Goal: Information Seeking & Learning: Check status

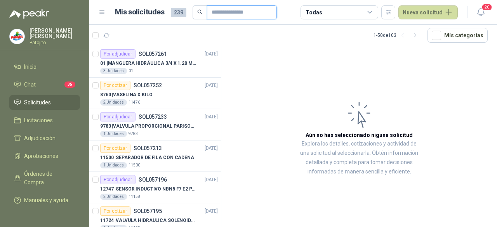
click at [225, 12] on input "text" at bounding box center [239, 12] width 54 height 13
paste input "**********"
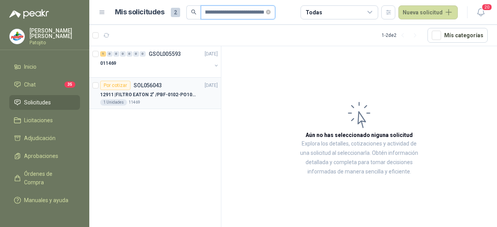
type input "**********"
click at [156, 87] on p "SOL056043" at bounding box center [148, 85] width 28 height 5
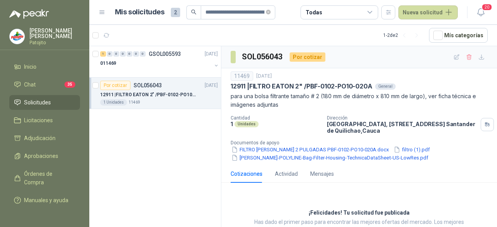
scroll to position [35, 0]
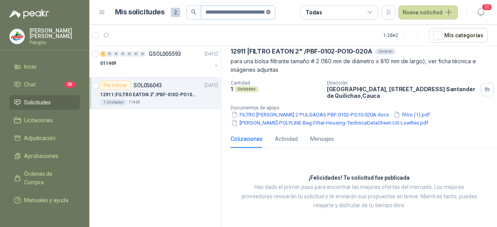
click at [268, 13] on icon "close-circle" at bounding box center [268, 12] width 5 height 5
click at [268, 13] on span at bounding box center [268, 12] width 5 height 13
click at [235, 12] on input "text" at bounding box center [234, 12] width 59 height 13
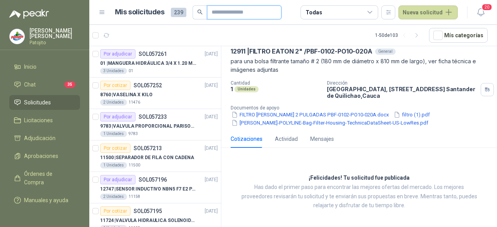
click at [235, 12] on input "text" at bounding box center [241, 12] width 59 height 13
click at [213, 14] on input "text" at bounding box center [241, 12] width 59 height 13
paste input "**********"
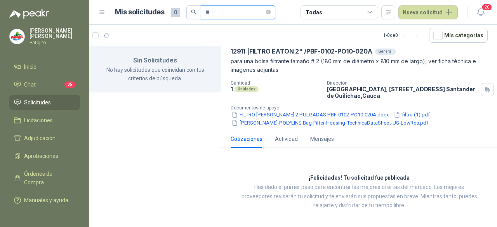
type input "*"
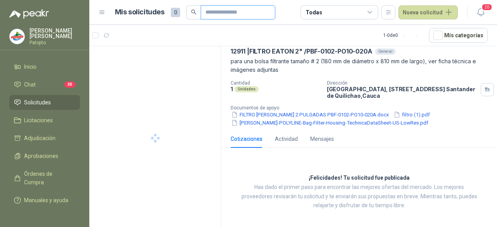
paste input "**********"
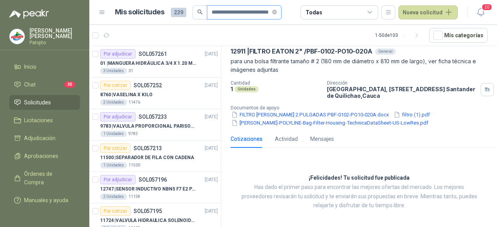
scroll to position [0, 27]
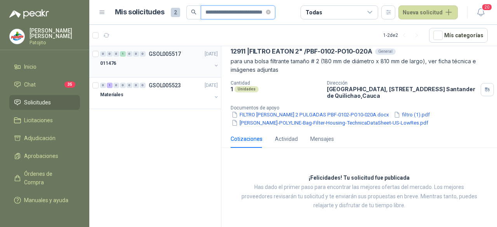
type input "**********"
click at [153, 59] on div "011476" at bounding box center [155, 63] width 111 height 9
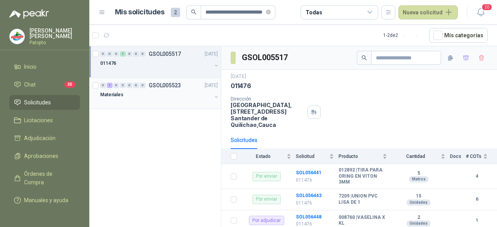
click at [154, 92] on div "Materiales" at bounding box center [155, 94] width 111 height 9
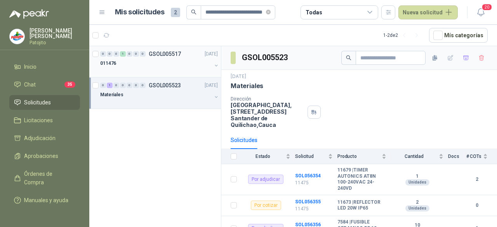
click at [163, 59] on div "011476" at bounding box center [155, 63] width 111 height 9
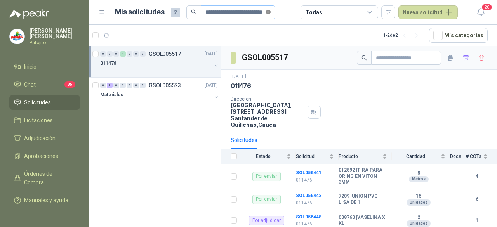
click at [267, 12] on icon "close-circle" at bounding box center [268, 12] width 5 height 5
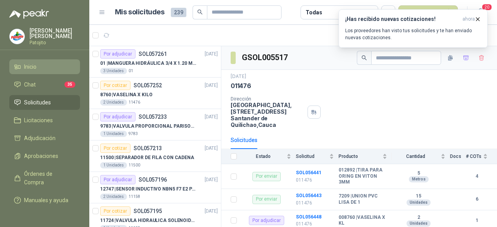
click at [28, 66] on span "Inicio" at bounding box center [30, 66] width 12 height 9
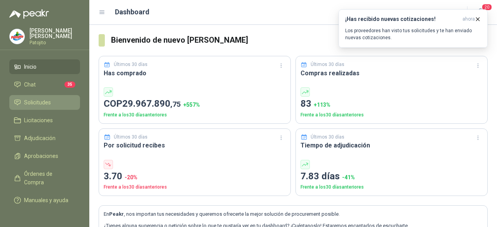
click at [37, 98] on span "Solicitudes" at bounding box center [37, 102] width 27 height 9
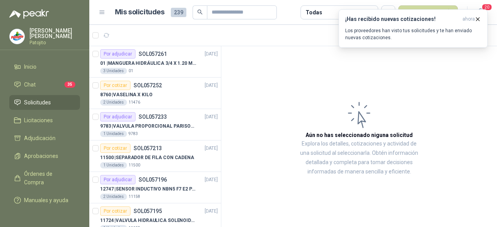
click at [445, 71] on article "Aún no has seleccionado niguna solicitud Explora los detalles, cotizaciones y a…" at bounding box center [359, 138] width 276 height 184
click at [477, 19] on icon "button" at bounding box center [477, 19] width 7 height 7
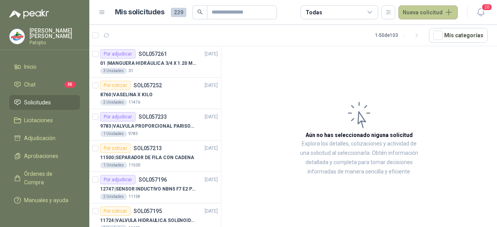
click at [439, 10] on button "Nueva solicitud" at bounding box center [427, 12] width 59 height 14
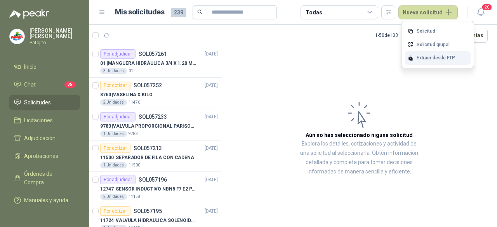
click at [430, 61] on div "Extraer desde FTP" at bounding box center [437, 58] width 66 height 14
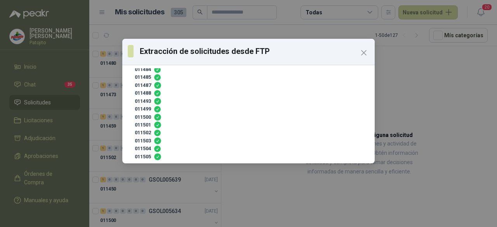
scroll to position [111, 0]
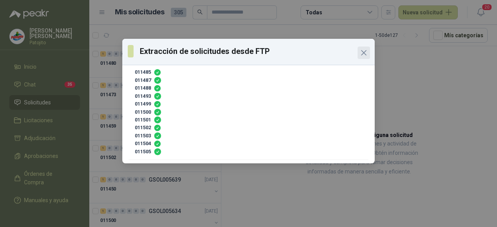
click at [363, 52] on icon "Close" at bounding box center [363, 52] width 5 height 5
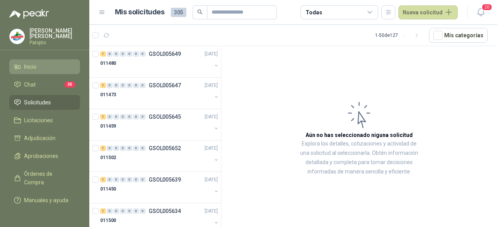
click at [56, 62] on li "Inicio" at bounding box center [44, 66] width 61 height 9
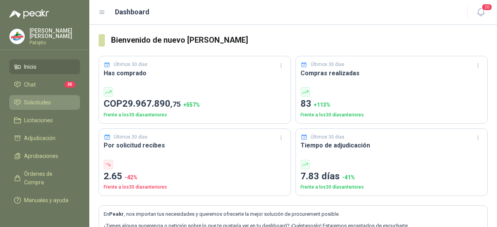
click at [52, 98] on li "Solicitudes" at bounding box center [44, 102] width 61 height 9
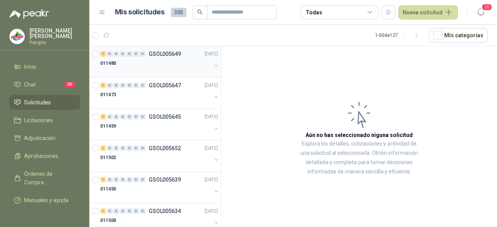
click at [182, 65] on div "011480" at bounding box center [155, 63] width 111 height 9
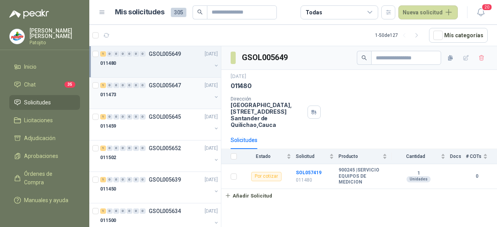
click at [165, 81] on div "1 0 0 0 0 0 0 GSOL005647 [DATE]" at bounding box center [159, 85] width 119 height 9
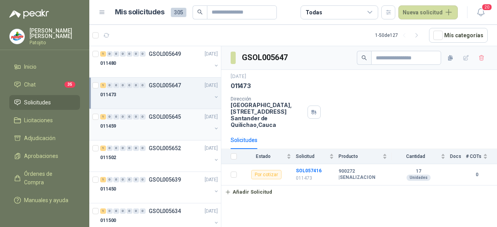
click at [146, 128] on div "011459" at bounding box center [155, 125] width 111 height 9
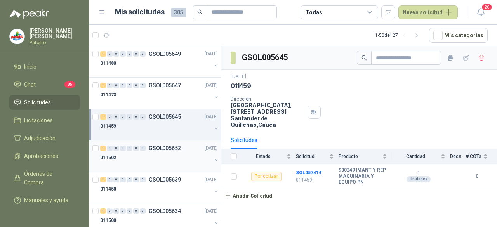
click at [145, 154] on div "011502" at bounding box center [155, 157] width 111 height 9
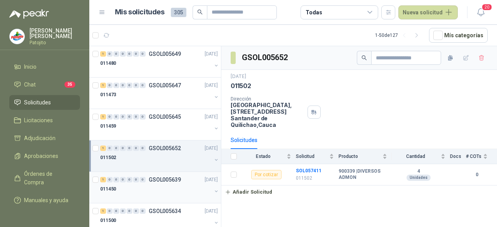
click at [147, 178] on div "1 0 0 0 0 0 0 GSOL005639" at bounding box center [140, 179] width 81 height 5
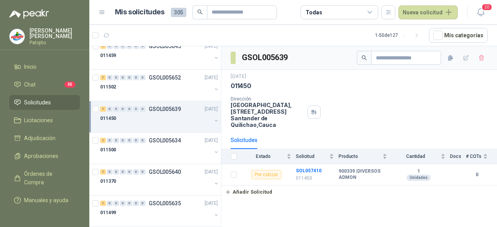
scroll to position [122, 0]
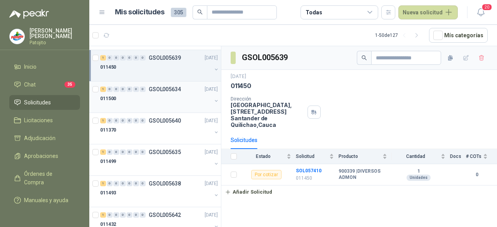
click at [165, 97] on div "011500" at bounding box center [155, 98] width 111 height 9
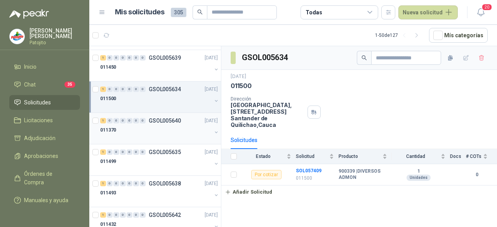
click at [151, 138] on div at bounding box center [155, 138] width 111 height 6
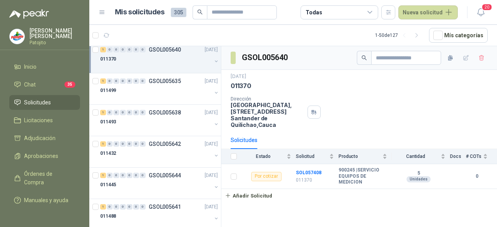
scroll to position [200, 0]
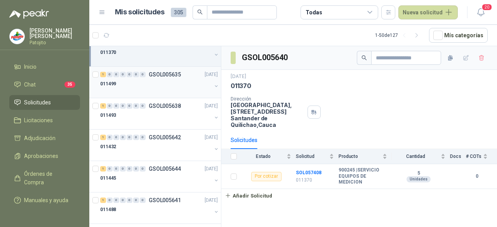
click at [155, 89] on div at bounding box center [155, 92] width 111 height 6
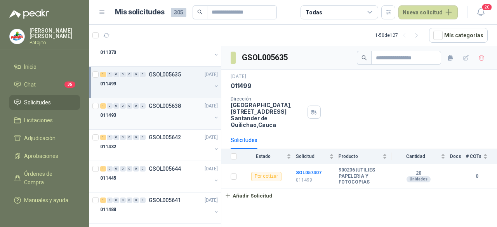
click at [163, 118] on div "011493" at bounding box center [155, 115] width 111 height 9
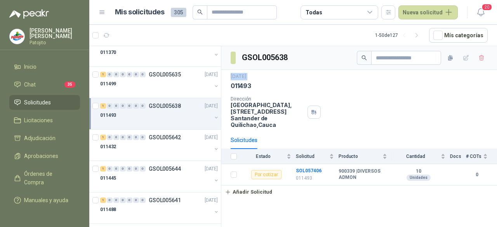
drag, startPoint x: 221, startPoint y: 78, endPoint x: 224, endPoint y: 85, distance: 7.0
click at [224, 85] on div "[DATE] 011493 Dirección [STREET_ADDRESS]" at bounding box center [359, 100] width 276 height 61
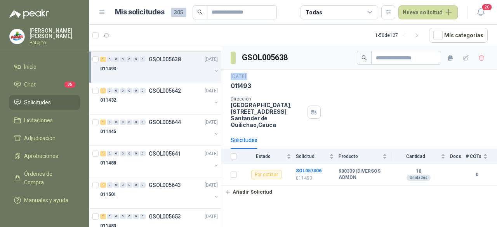
scroll to position [260, 0]
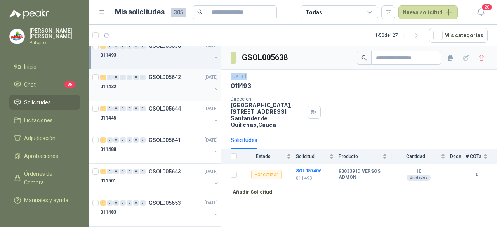
click at [151, 91] on div at bounding box center [155, 94] width 111 height 6
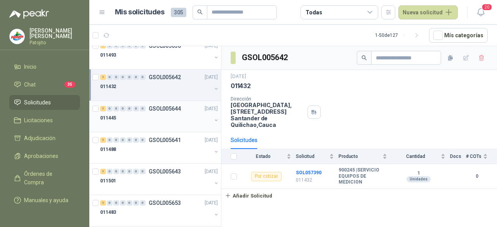
click at [150, 127] on div "1 0 0 0 0 0 0 GSOL005644 [DATE] 011445" at bounding box center [155, 116] width 132 height 31
click at [151, 123] on div at bounding box center [155, 126] width 111 height 6
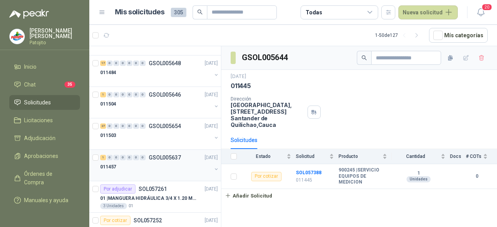
scroll to position [622, 0]
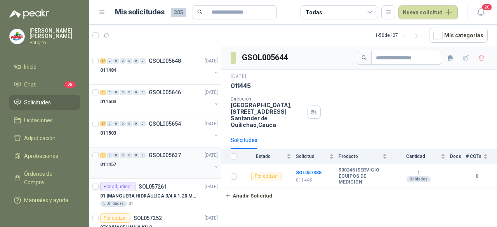
click at [157, 153] on p "GSOL005637" at bounding box center [165, 155] width 32 height 5
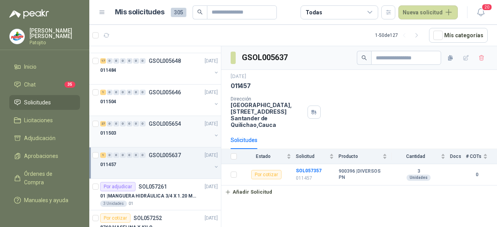
click at [149, 129] on div "011503" at bounding box center [155, 132] width 111 height 9
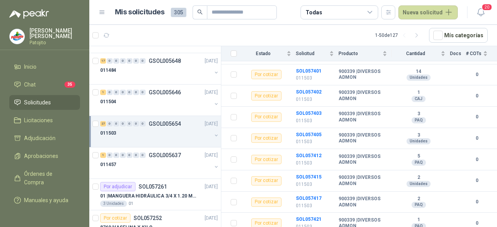
scroll to position [516, 0]
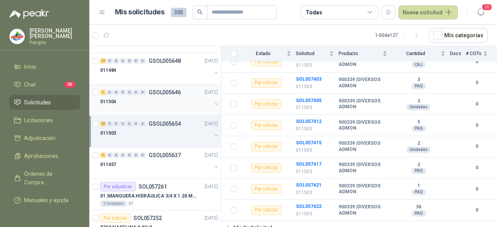
click at [134, 98] on div "011504" at bounding box center [155, 101] width 111 height 9
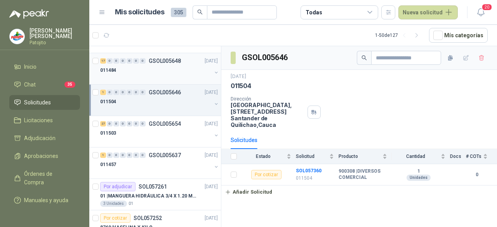
click at [176, 66] on div "011484" at bounding box center [155, 70] width 111 height 9
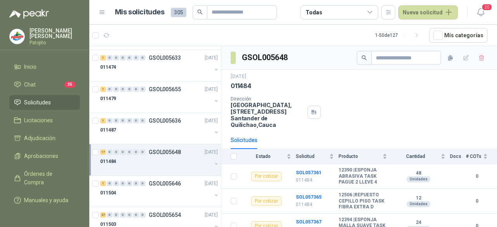
scroll to position [511, 0]
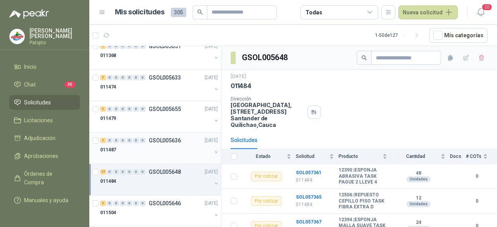
click at [161, 142] on div "1 0 0 0 0 0 0 GSOL005636 [DATE]" at bounding box center [159, 140] width 119 height 9
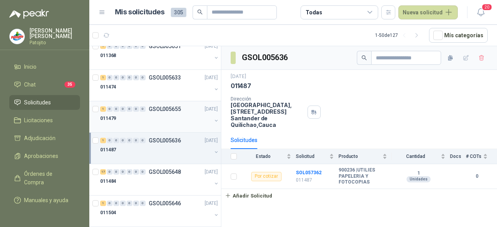
click at [131, 104] on div "1 0 0 0 0 0 0 GSOL005655 [DATE]" at bounding box center [159, 108] width 119 height 9
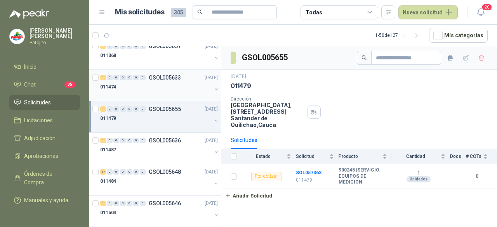
click at [146, 79] on div "1 0 0 0 0 0 0 GSOL005633 [DATE]" at bounding box center [159, 77] width 119 height 9
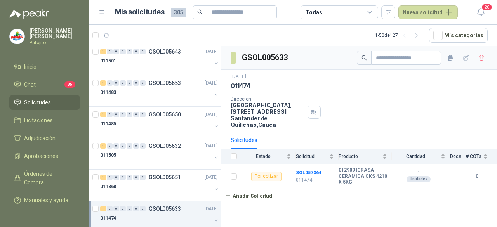
scroll to position [373, 0]
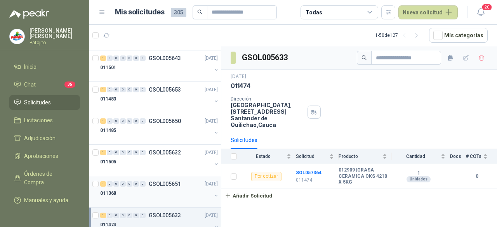
click at [167, 189] on div "011368" at bounding box center [155, 193] width 111 height 9
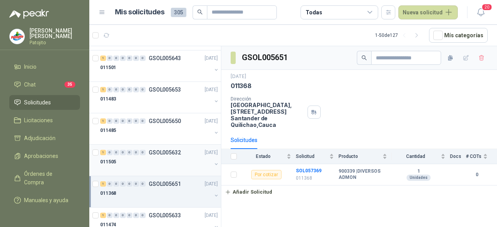
click at [173, 161] on div "011505" at bounding box center [155, 161] width 111 height 9
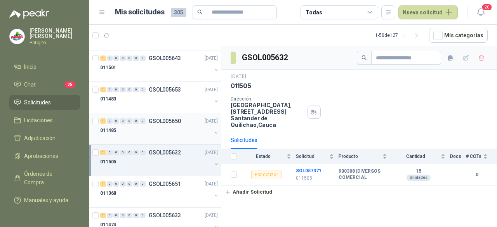
click at [159, 126] on div "011485" at bounding box center [155, 130] width 111 height 9
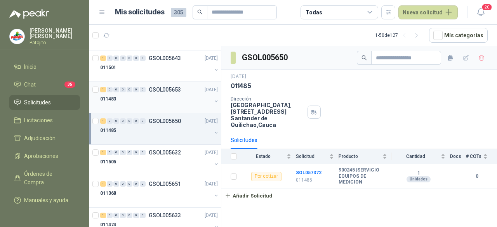
click at [148, 94] on div "011483" at bounding box center [155, 98] width 111 height 9
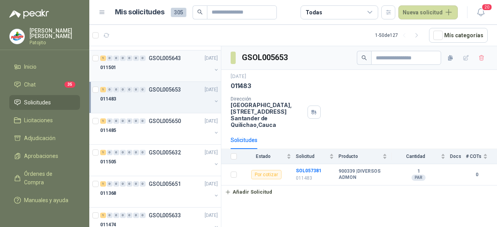
click at [156, 72] on div at bounding box center [155, 75] width 111 height 6
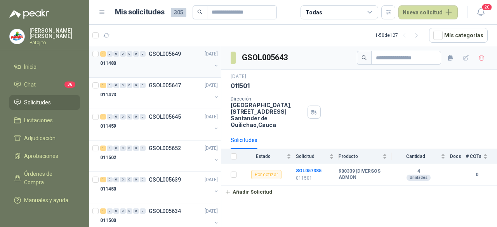
click at [147, 66] on div "011480" at bounding box center [155, 63] width 111 height 9
click at [161, 102] on div at bounding box center [155, 102] width 111 height 6
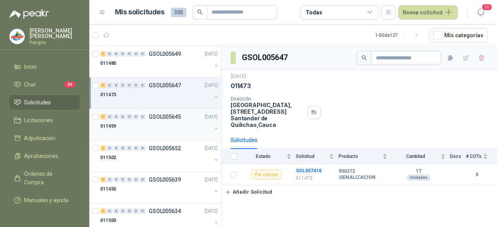
click at [154, 122] on div "011459" at bounding box center [155, 125] width 111 height 9
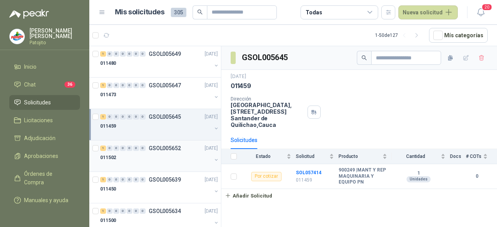
click at [162, 157] on div "011502" at bounding box center [155, 157] width 111 height 9
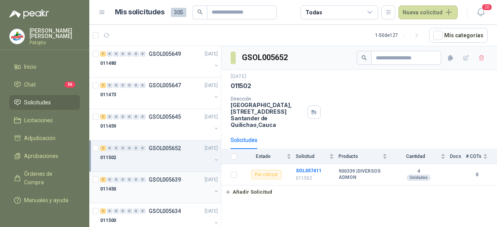
click at [152, 182] on p "GSOL005639" at bounding box center [165, 179] width 32 height 5
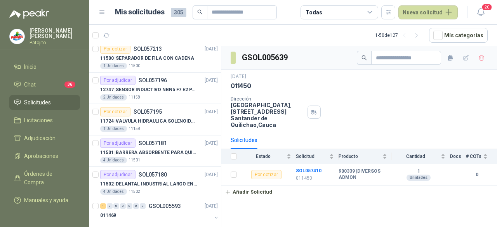
scroll to position [870, 0]
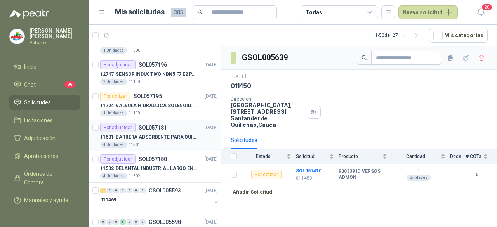
click at [139, 142] on div "4 Unidades 11501" at bounding box center [159, 145] width 118 height 6
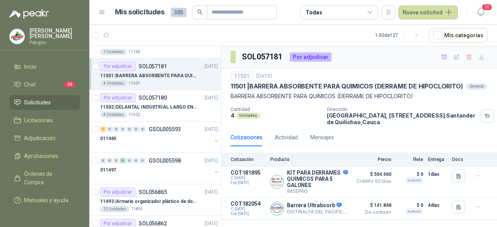
scroll to position [932, 0]
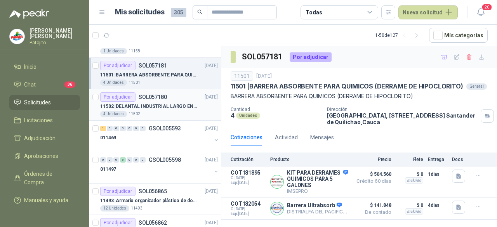
click at [163, 103] on p "11502 | DELANTAL INDUSTRIAL LARGO EN PVC COLOR AMARILLO" at bounding box center [148, 106] width 97 height 7
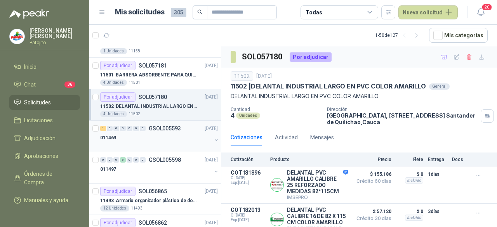
click at [164, 133] on div "011469" at bounding box center [155, 137] width 111 height 9
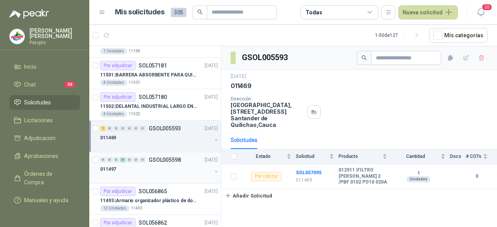
click at [159, 165] on div "011497" at bounding box center [155, 169] width 111 height 9
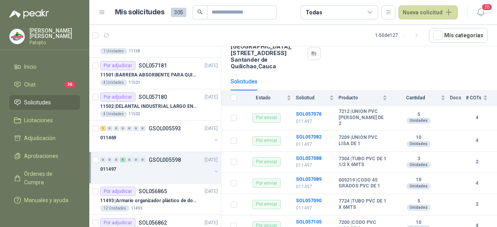
scroll to position [73, 0]
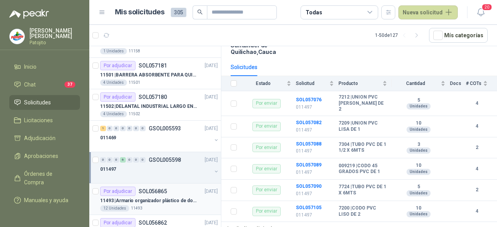
click at [165, 200] on div "11493 | Armario organizador plástico de dos puertas de acuerdo a la imagen adju…" at bounding box center [159, 200] width 118 height 9
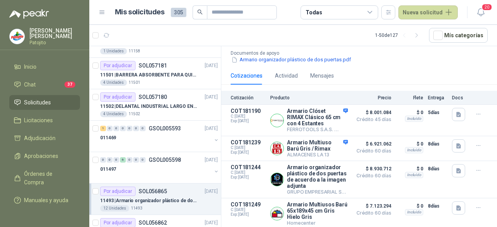
scroll to position [123, 0]
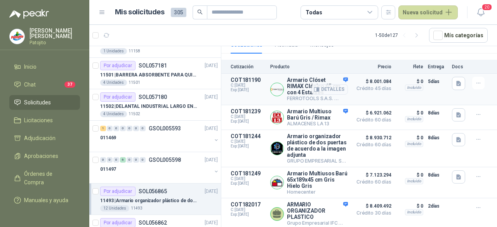
click at [290, 87] on p "Armario Clóset RIMAX Clásico 65 cm con 4 Estantes" at bounding box center [317, 86] width 61 height 19
click at [303, 90] on p "Armario Clóset RIMAX Clásico 65 cm con 4 Estantes" at bounding box center [317, 86] width 61 height 19
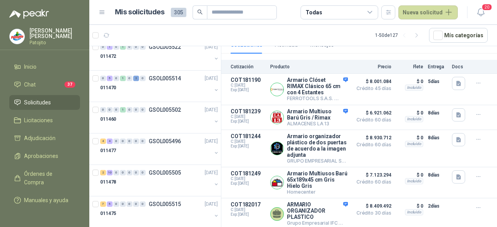
scroll to position [1393, 0]
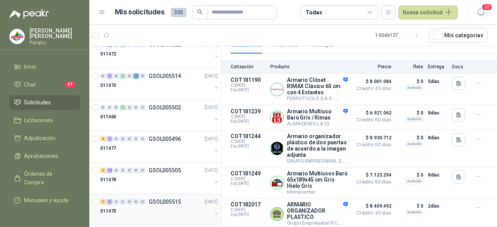
click at [163, 207] on div "011475" at bounding box center [155, 211] width 111 height 9
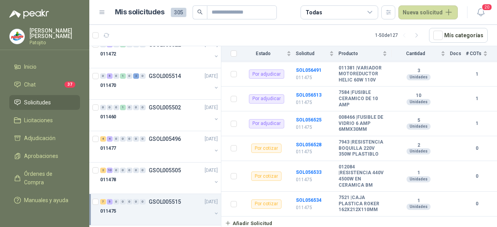
scroll to position [263, 0]
click at [166, 167] on div "2 10 0 0 0 0 0 GSOL005505 [DATE]" at bounding box center [159, 170] width 119 height 9
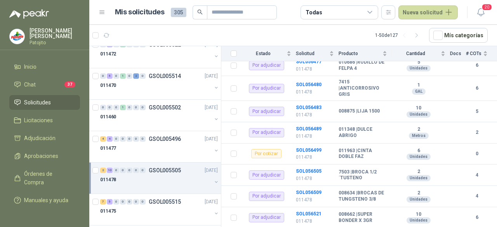
scroll to position [220, 0]
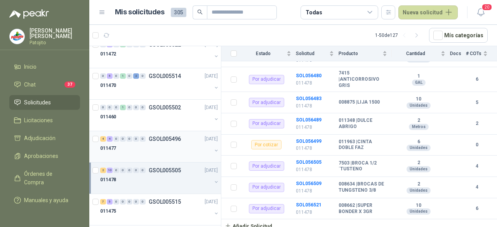
click at [158, 135] on div "4 4 0 0 0 0 0 GSOL005496 [DATE]" at bounding box center [159, 138] width 119 height 9
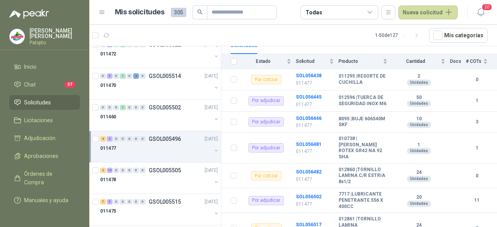
scroll to position [137, 0]
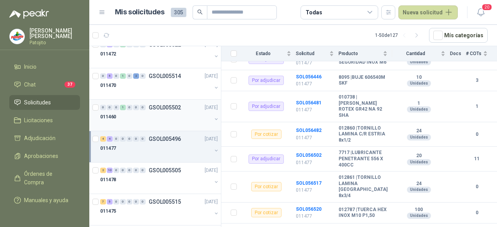
click at [151, 112] on div "011460" at bounding box center [155, 116] width 111 height 9
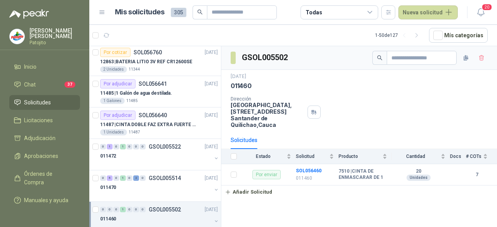
scroll to position [1288, 0]
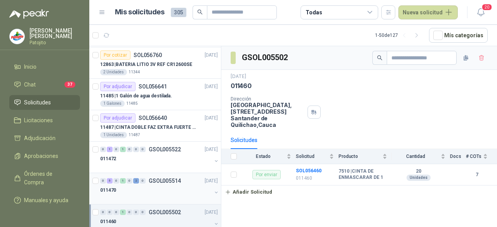
click at [152, 186] on div "011470" at bounding box center [155, 190] width 111 height 9
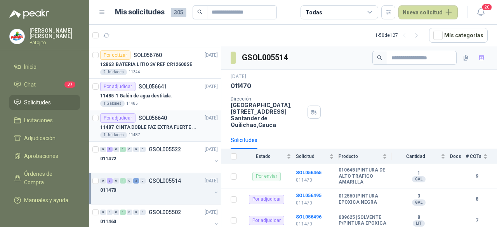
click at [183, 124] on p "11487 | CINTA DOBLE FAZ EXTRA FUERTE MARCA:3M" at bounding box center [148, 127] width 97 height 7
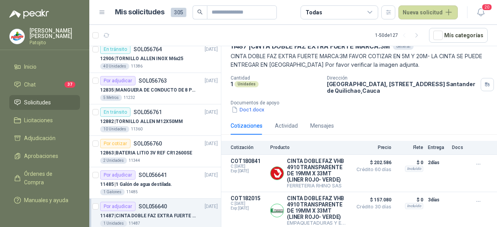
scroll to position [1173, 0]
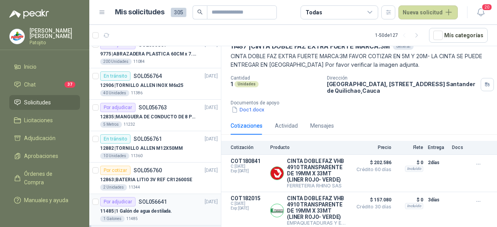
click at [166, 207] on div "11485 | 1 Galón de agua destilada." at bounding box center [159, 211] width 118 height 9
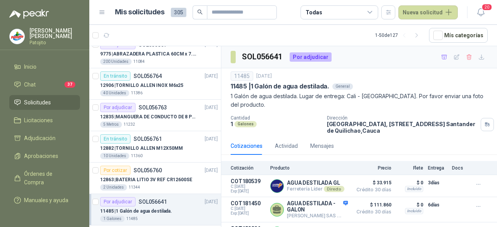
scroll to position [41, 0]
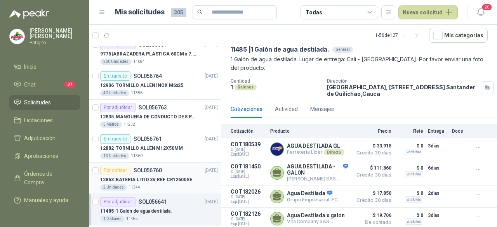
click at [154, 177] on div "12863 | BATERIA LITIO 3V REF CR12600SE 2 Unidades 11344" at bounding box center [159, 183] width 118 height 16
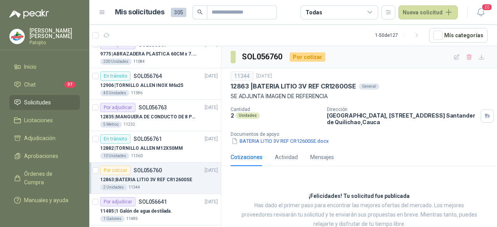
scroll to position [19, 0]
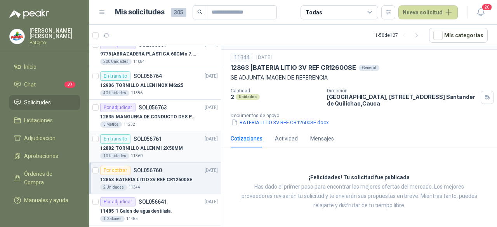
click at [172, 145] on p "12882 | TORNILLO [PERSON_NAME] M12X50MM" at bounding box center [141, 148] width 82 height 7
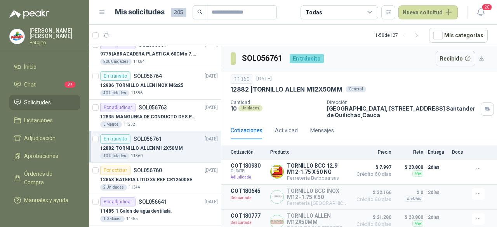
scroll to position [30, 0]
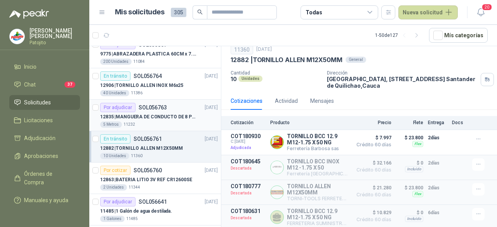
click at [175, 113] on p "12835 | MANGUERA DE CONDUCTO DE 8 PULGADAS DE ALAMBRE [PERSON_NAME] PU" at bounding box center [148, 116] width 97 height 7
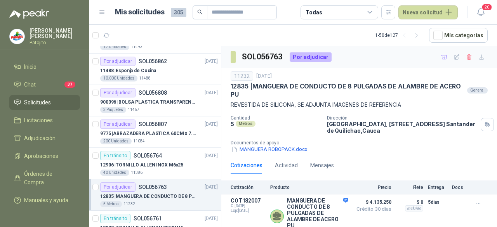
scroll to position [1097, 0]
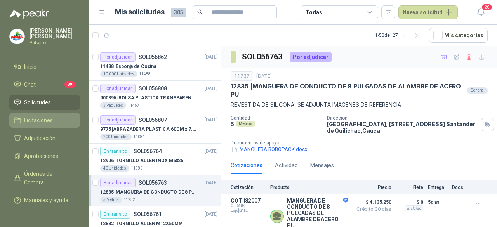
click at [42, 119] on span "Licitaciones" at bounding box center [38, 120] width 29 height 9
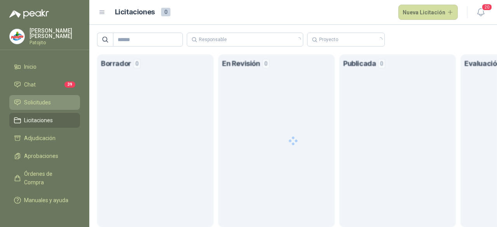
click at [45, 103] on span "Solicitudes" at bounding box center [37, 102] width 27 height 9
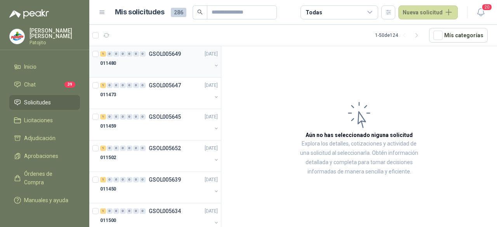
click at [138, 62] on div "011480" at bounding box center [155, 63] width 111 height 9
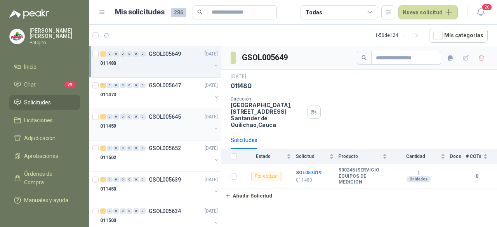
click at [147, 116] on div "1 0 0 0 0 0 0 GSOL005645" at bounding box center [140, 116] width 81 height 5
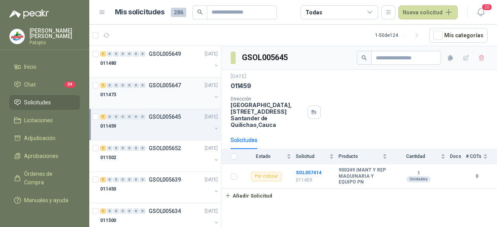
click at [154, 95] on div "011473" at bounding box center [155, 94] width 111 height 9
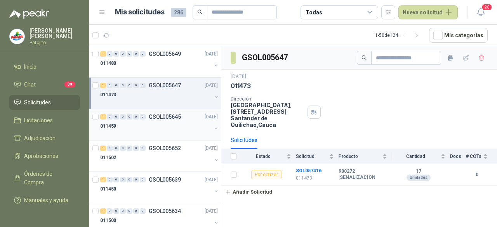
click at [153, 121] on div "011459" at bounding box center [155, 125] width 111 height 9
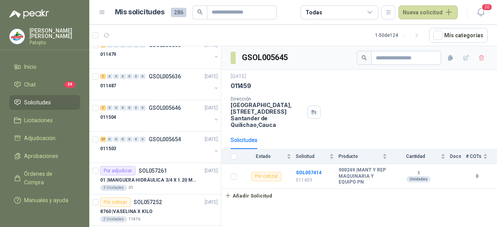
scroll to position [528, 0]
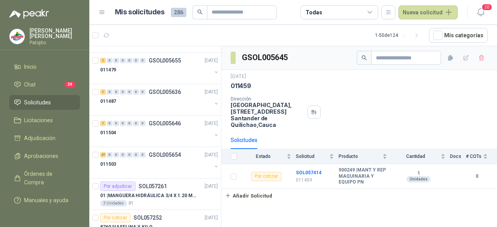
click at [153, 121] on p "GSOL005646" at bounding box center [165, 123] width 32 height 5
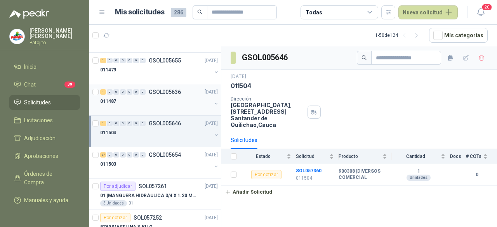
click at [167, 94] on div "1 0 0 0 0 0 0 GSOL005636 [DATE]" at bounding box center [159, 91] width 119 height 9
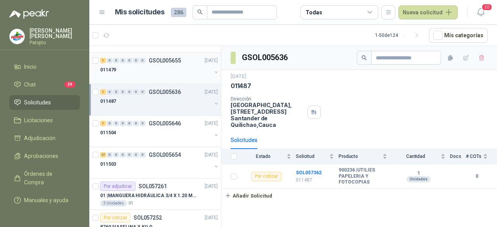
click at [175, 65] on div "011479" at bounding box center [155, 69] width 111 height 9
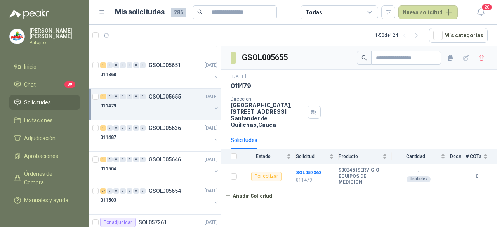
scroll to position [481, 0]
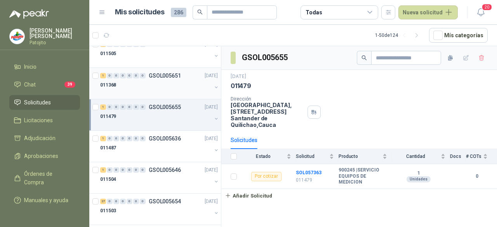
click at [166, 90] on div at bounding box center [155, 93] width 111 height 6
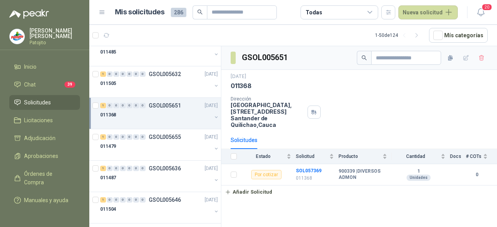
scroll to position [450, 0]
click at [166, 89] on div at bounding box center [155, 92] width 111 height 6
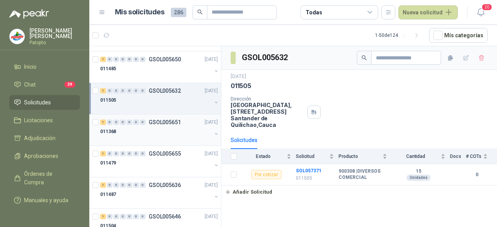
scroll to position [404, 0]
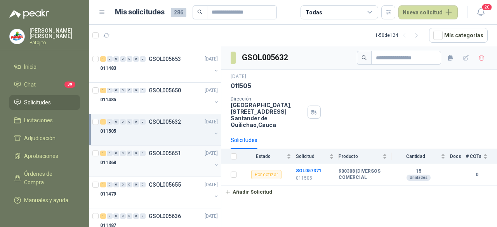
click at [166, 89] on p "GSOL005650" at bounding box center [165, 90] width 32 height 5
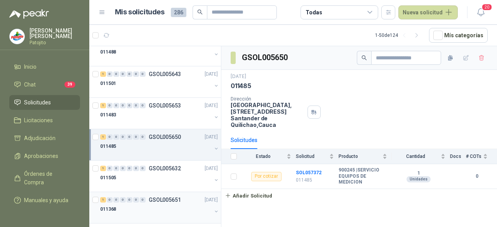
scroll to position [342, 0]
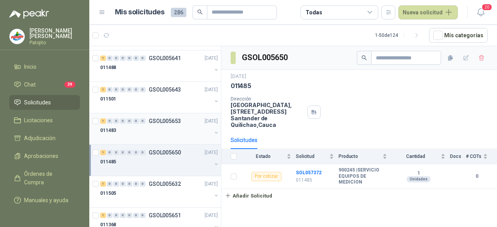
click at [156, 130] on div "011483" at bounding box center [155, 130] width 111 height 9
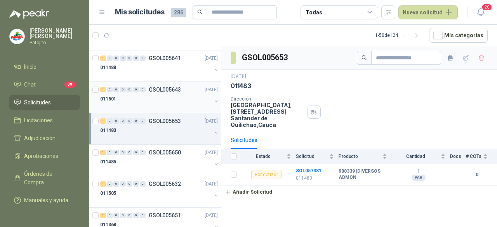
click at [161, 97] on div "011501" at bounding box center [155, 98] width 111 height 9
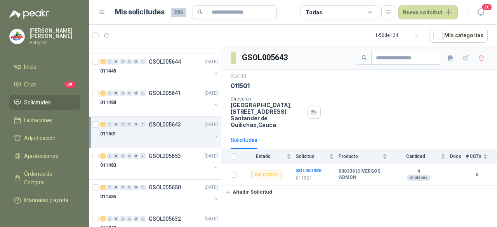
scroll to position [295, 0]
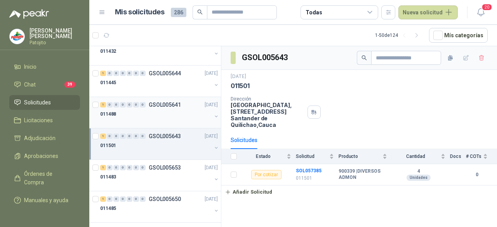
click at [154, 112] on div "011488" at bounding box center [155, 113] width 111 height 9
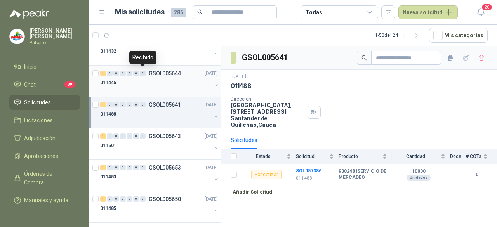
click at [144, 72] on div "0" at bounding box center [143, 73] width 6 height 5
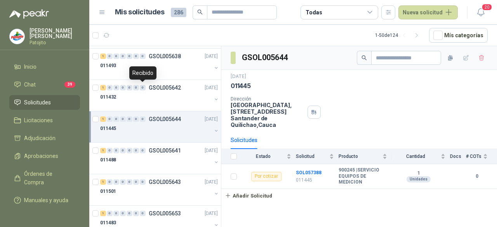
scroll to position [248, 0]
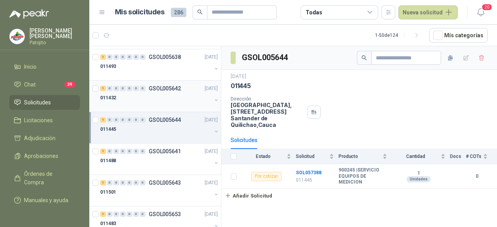
click at [141, 110] on div "1 0 0 0 0 0 0 GSOL005642 [DATE] 011432" at bounding box center [155, 96] width 132 height 31
